Goal: Task Accomplishment & Management: Manage account settings

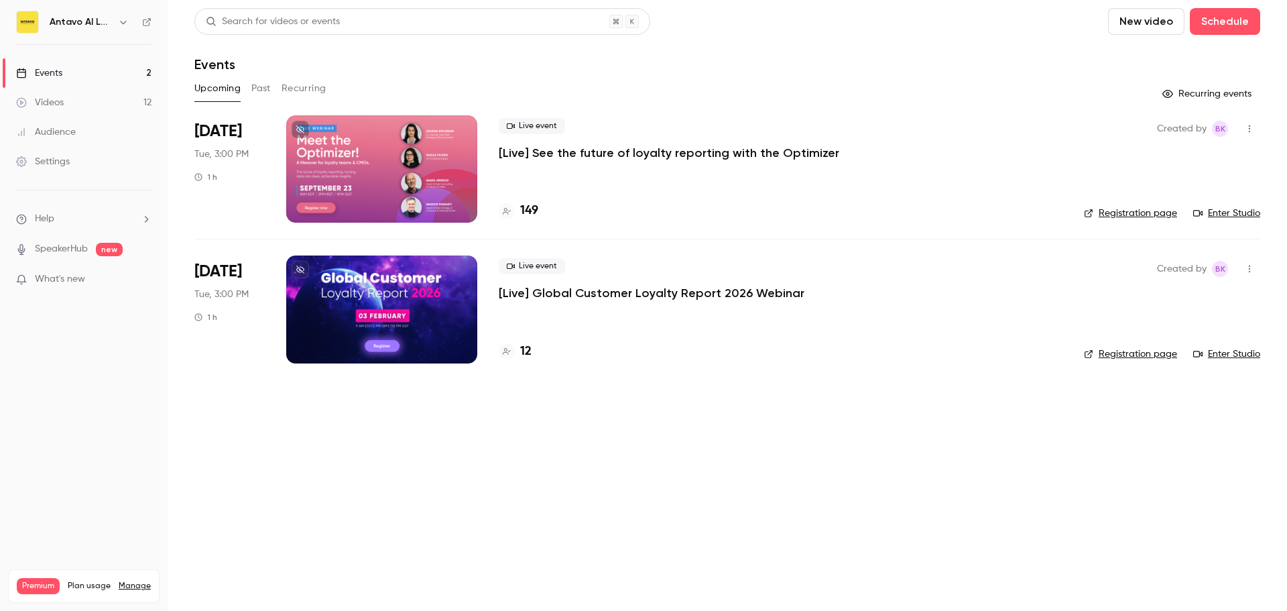
click at [260, 89] on button "Past" at bounding box center [260, 88] width 19 height 21
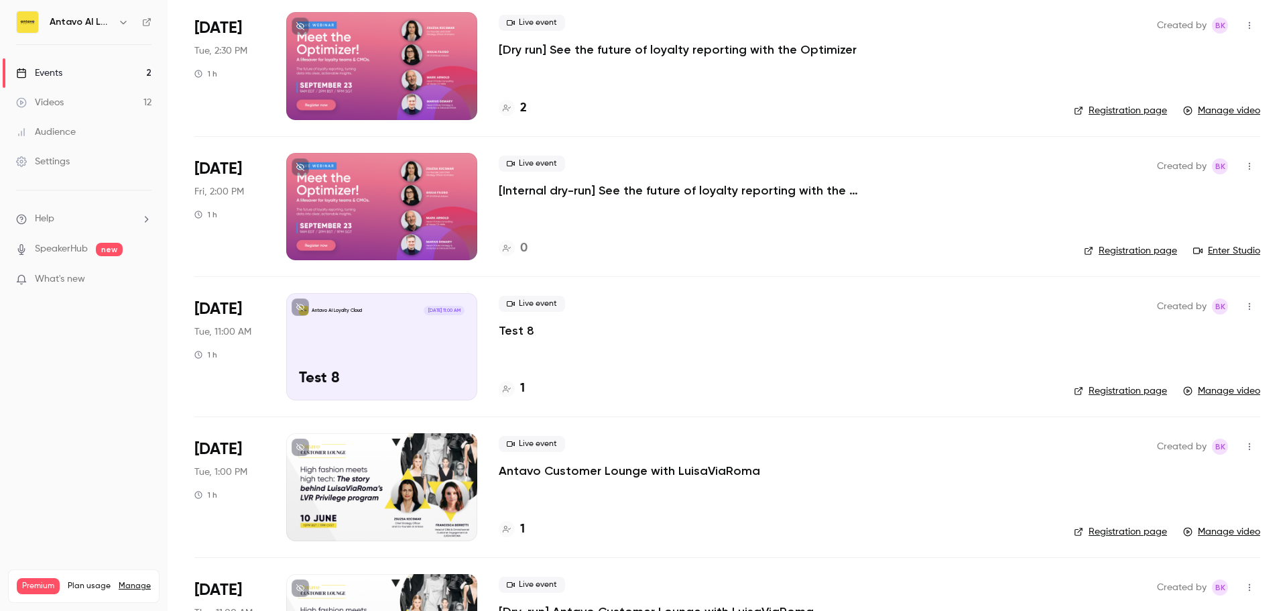
scroll to position [268, 0]
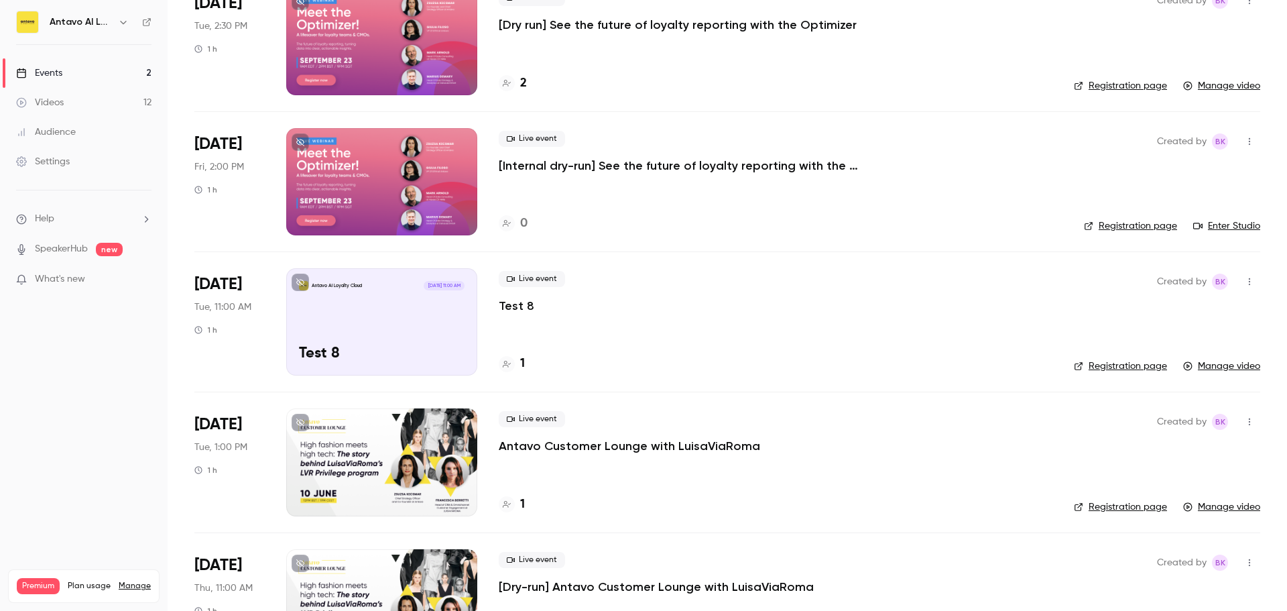
click at [1244, 281] on icon "button" at bounding box center [1249, 281] width 11 height 9
click at [1152, 416] on div "Delete" at bounding box center [1188, 420] width 102 height 13
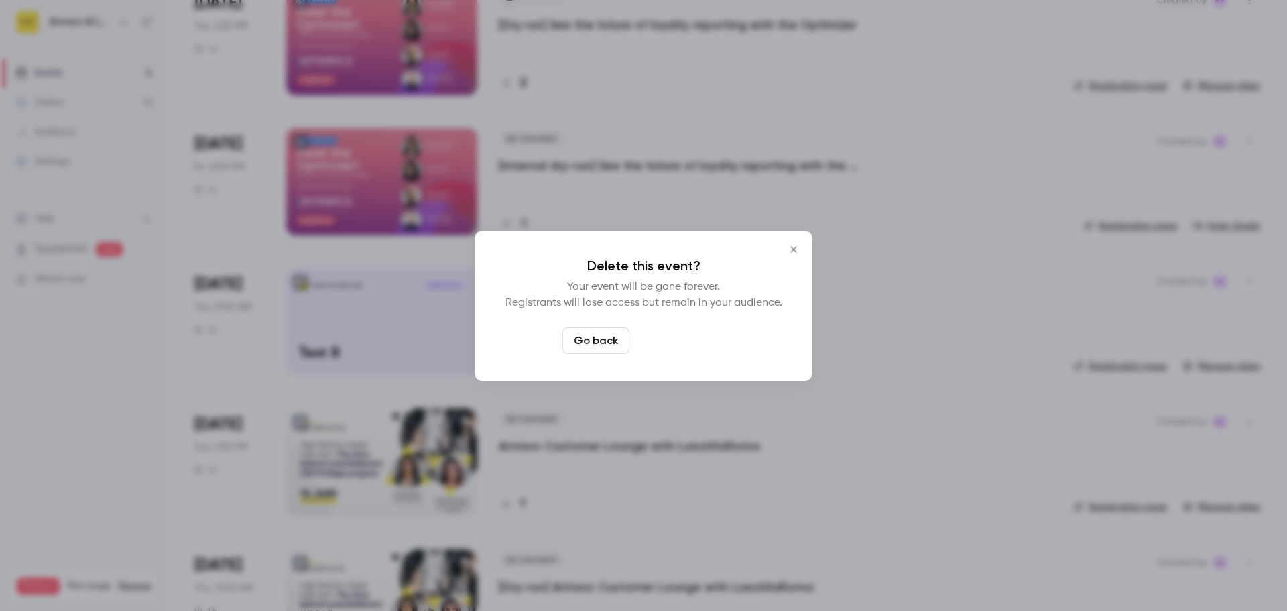
click at [689, 334] on button "Delete event" at bounding box center [680, 340] width 90 height 27
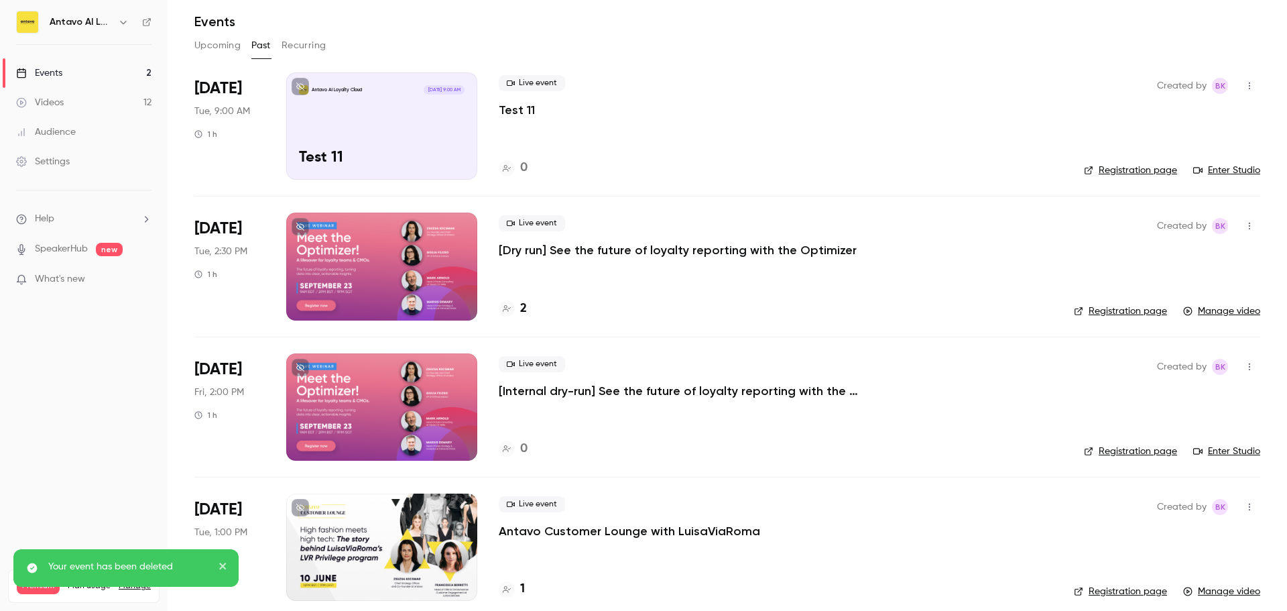
scroll to position [0, 0]
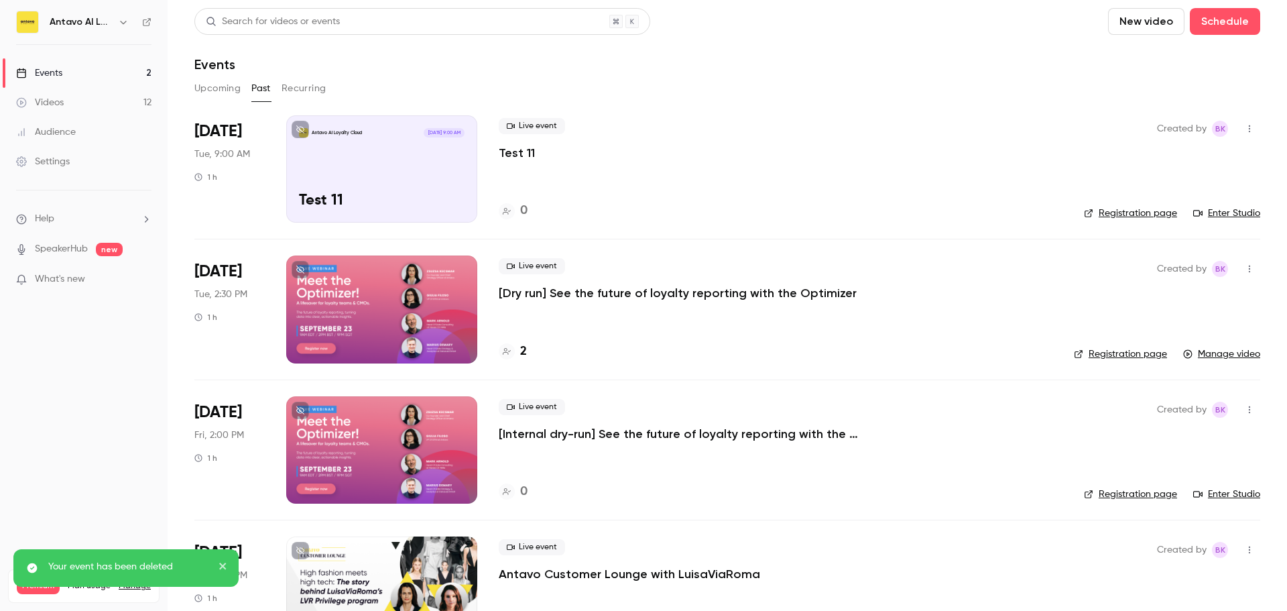
click at [47, 72] on div "Events" at bounding box center [39, 72] width 46 height 13
